Goal: Information Seeking & Learning: Learn about a topic

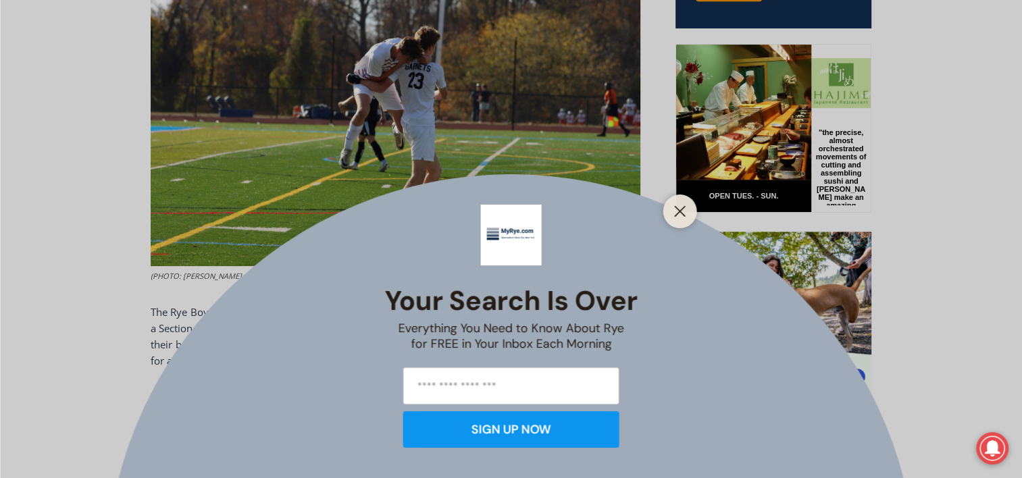
scroll to position [810, 0]
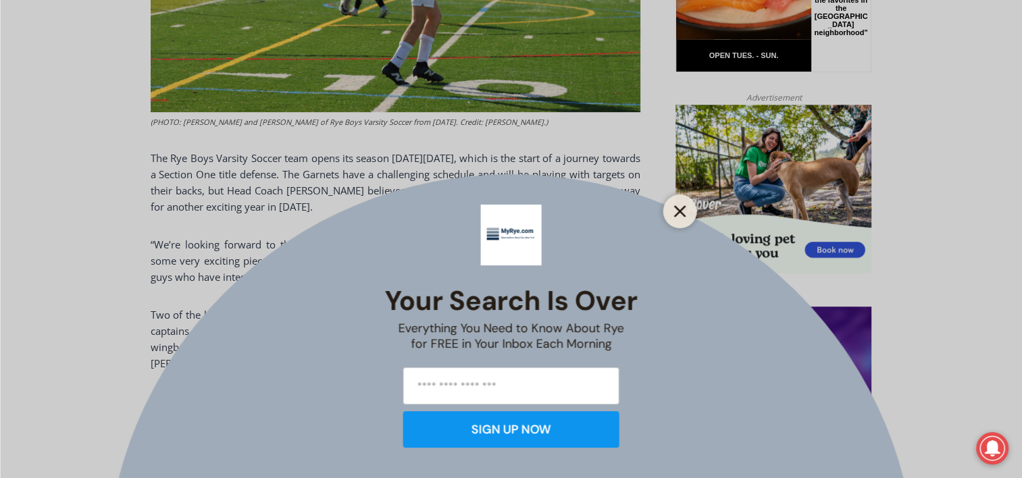
click at [675, 203] on button "Close" at bounding box center [679, 211] width 19 height 19
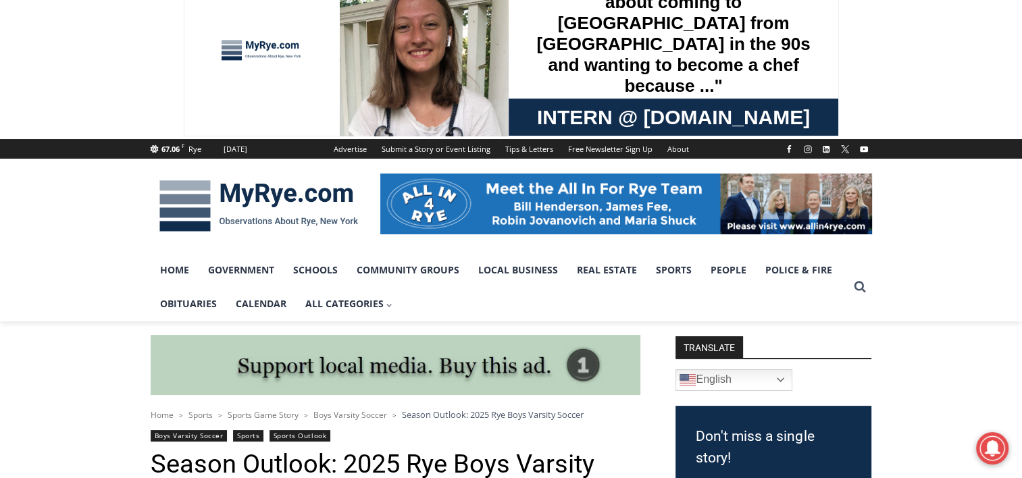
scroll to position [0, 0]
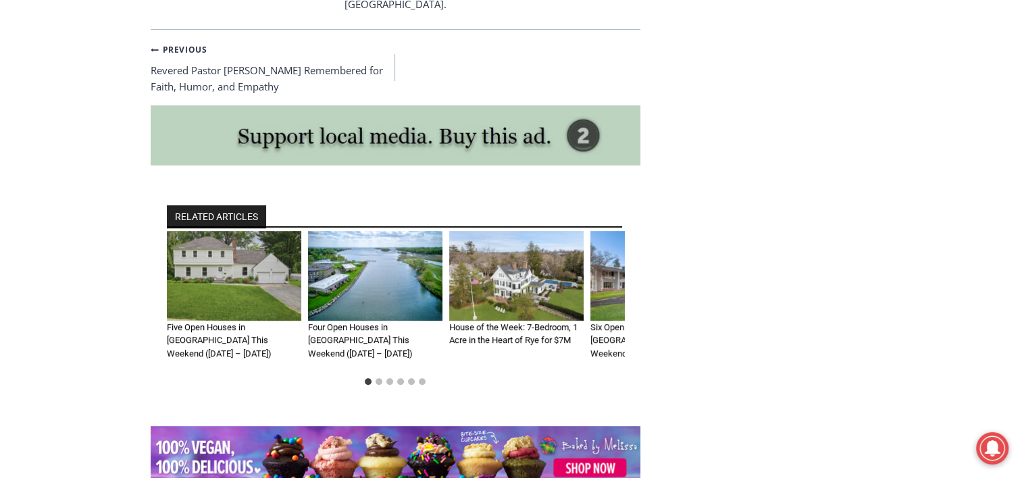
scroll to position [5807, 0]
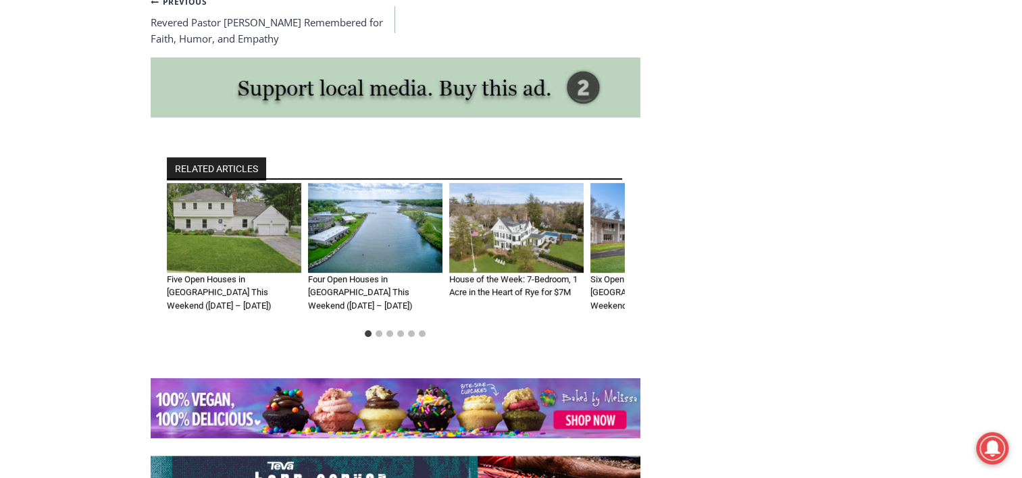
click at [375, 273] on h3 "Four Open Houses in [GEOGRAPHIC_DATA] This Weekend ([DATE] – [DATE])" at bounding box center [375, 293] width 134 height 40
click at [369, 192] on img "2 of 6" at bounding box center [375, 228] width 134 height 90
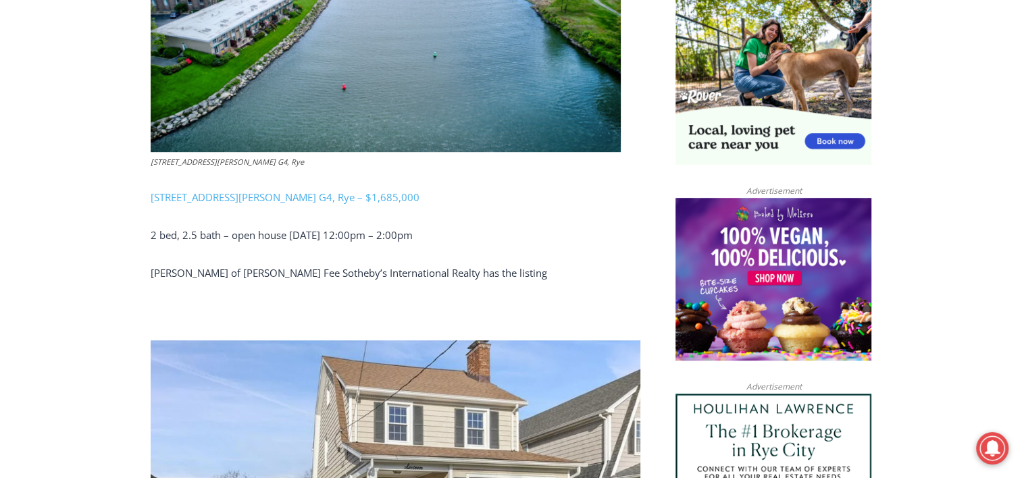
scroll to position [743, 0]
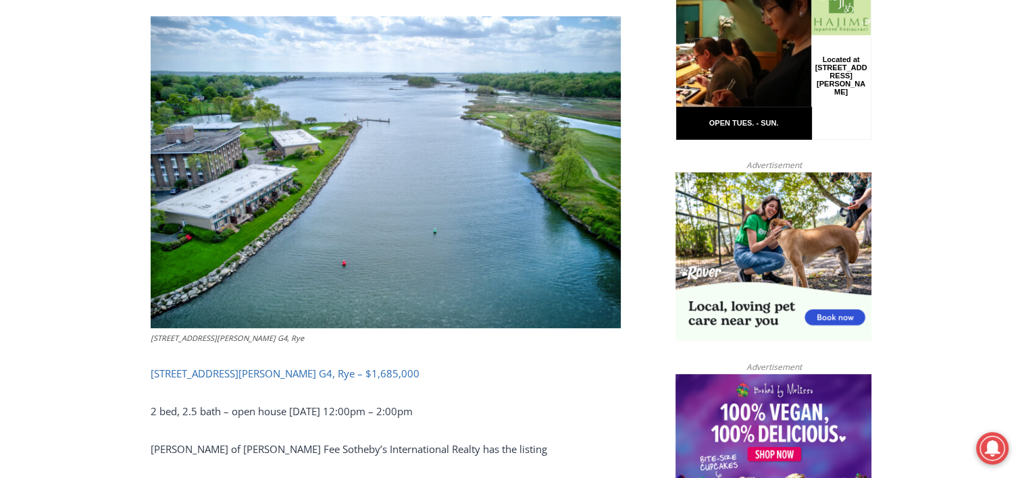
click at [261, 367] on link "720 Milton Road Apt. G4, Rye – $1,685,000" at bounding box center [285, 374] width 269 height 14
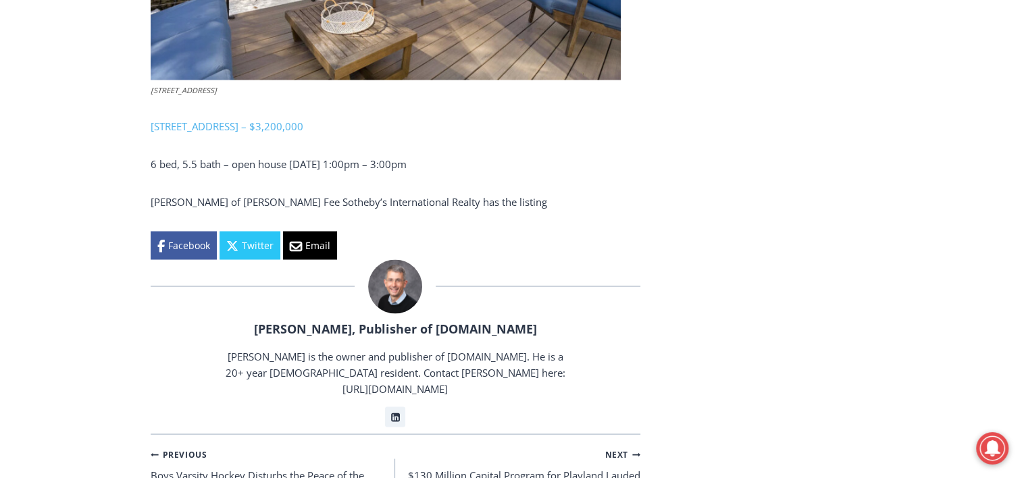
scroll to position [2768, 0]
